Goal: Find specific page/section: Find specific page/section

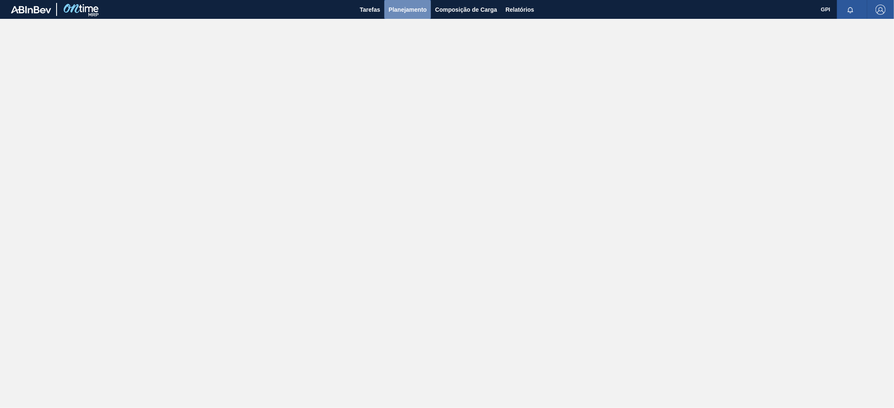
click at [407, 10] on span "Planejamento" at bounding box center [408, 10] width 38 height 10
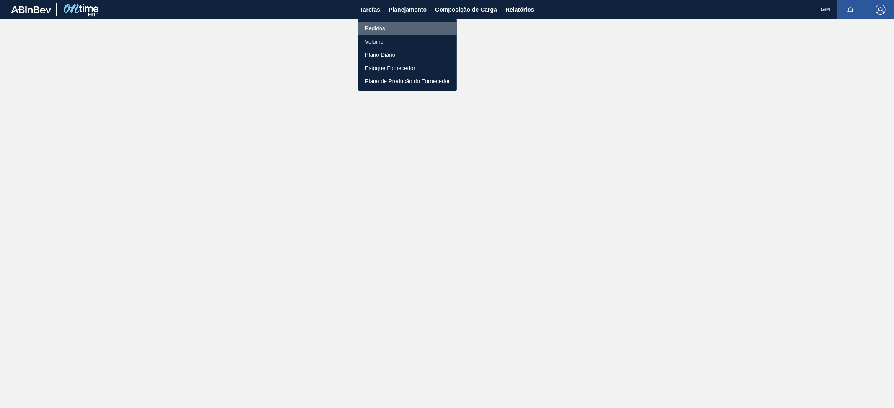
click at [386, 27] on li "Pedidos" at bounding box center [407, 28] width 99 height 13
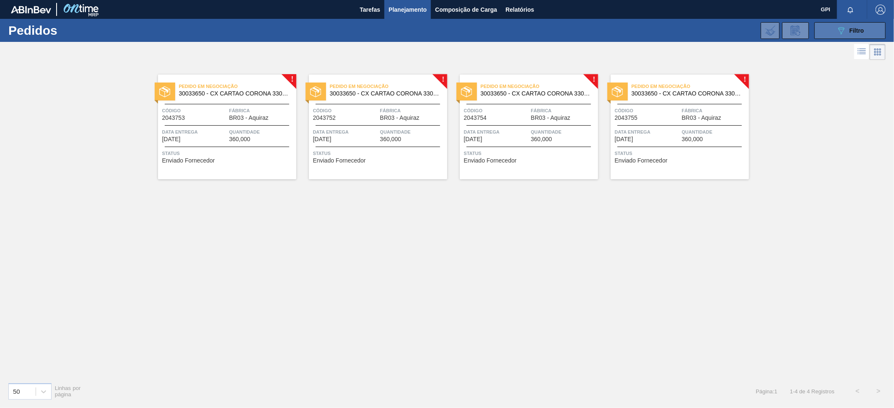
click at [847, 31] on div "089F7B8B-B2A5-4AFE-B5C0-19BA573D28AC Filtro" at bounding box center [850, 31] width 28 height 10
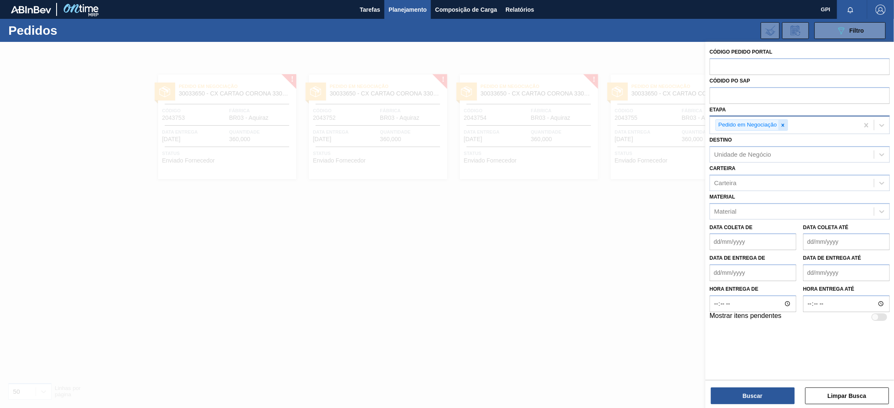
click at [784, 125] on icon at bounding box center [782, 125] width 3 height 3
click at [885, 121] on icon at bounding box center [882, 124] width 8 height 8
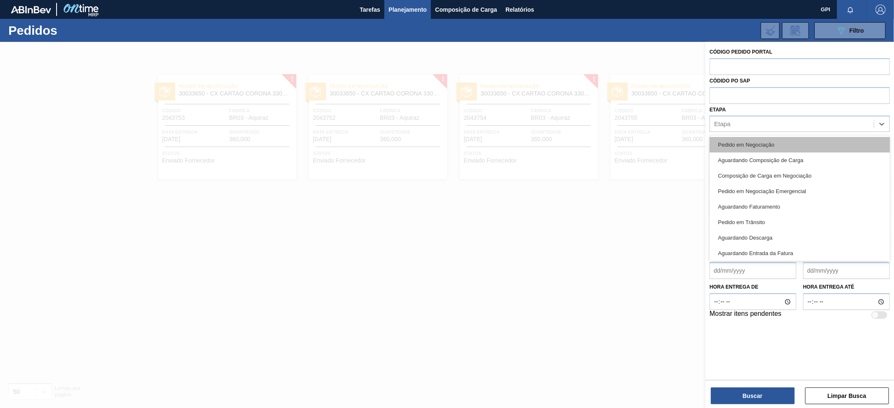
click at [775, 146] on div "Pedido em Negociação" at bounding box center [800, 145] width 180 height 16
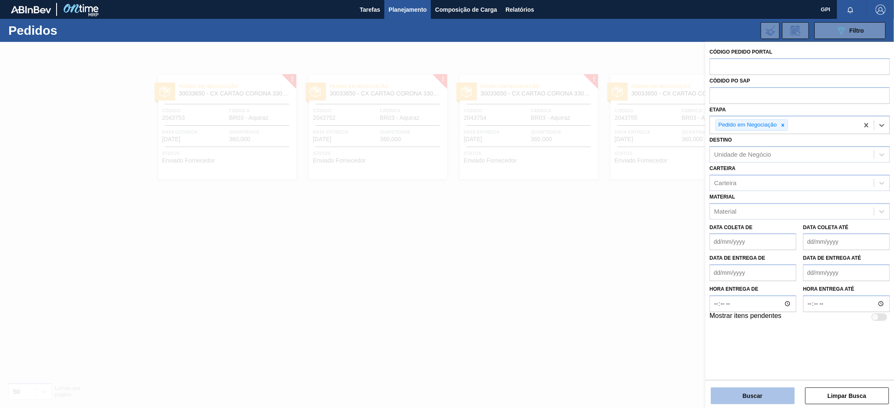
click at [764, 396] on button "Buscar" at bounding box center [753, 396] width 84 height 17
